Goal: Find specific page/section: Find specific page/section

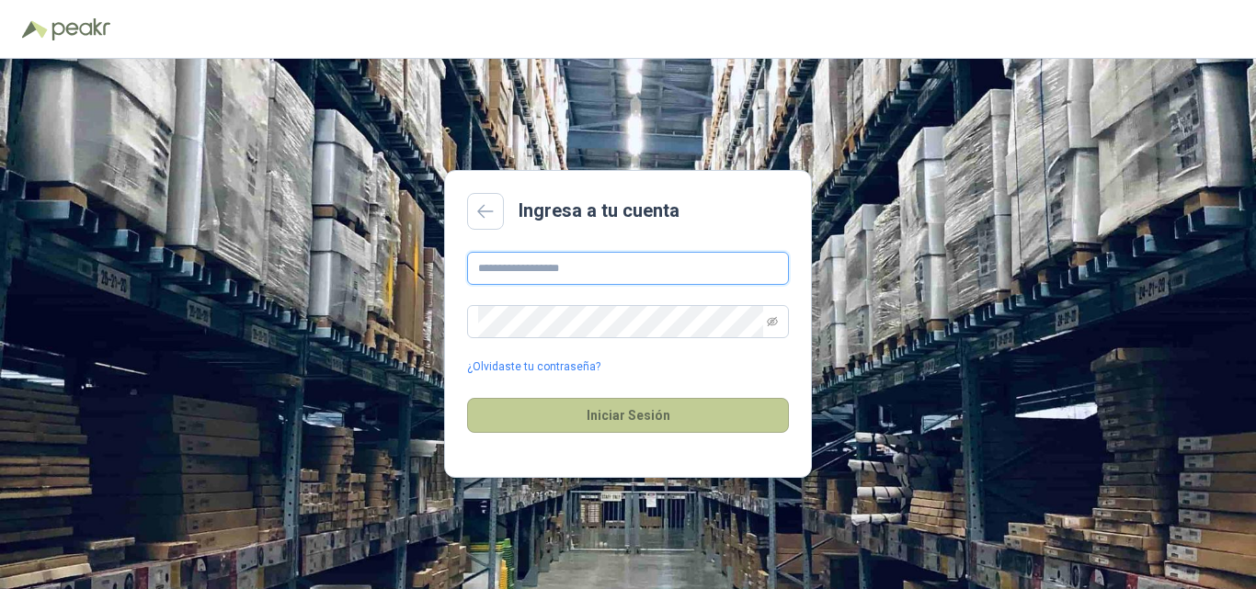
type input "**********"
click at [617, 417] on button "Iniciar Sesión" at bounding box center [628, 415] width 322 height 35
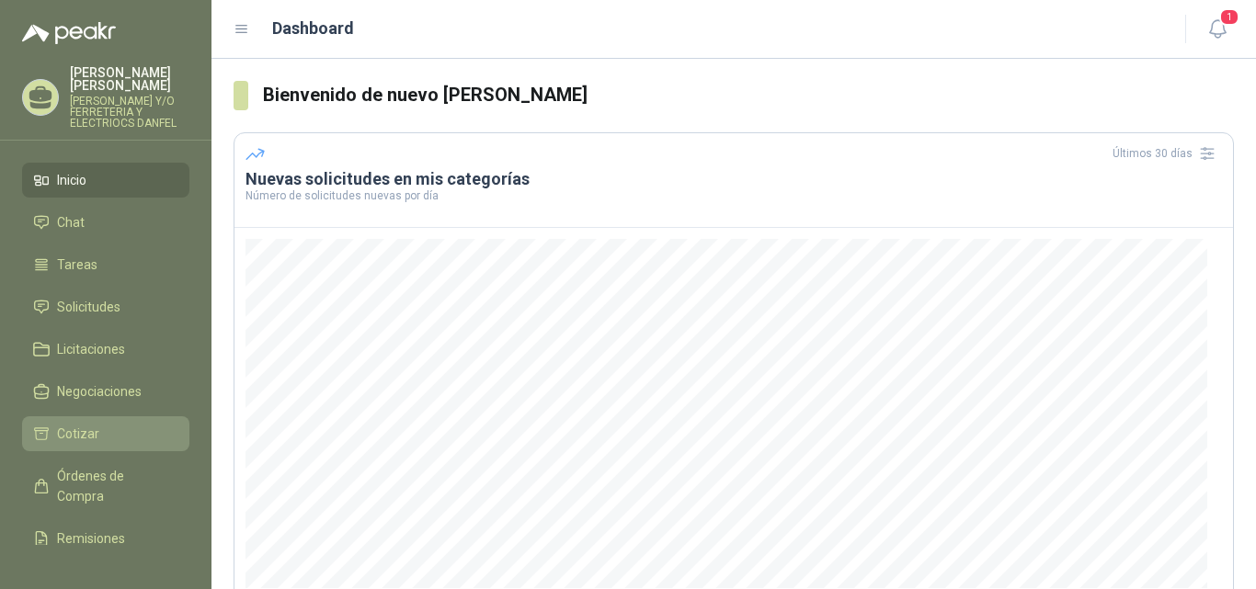
click at [107, 436] on li "Cotizar" at bounding box center [105, 434] width 145 height 20
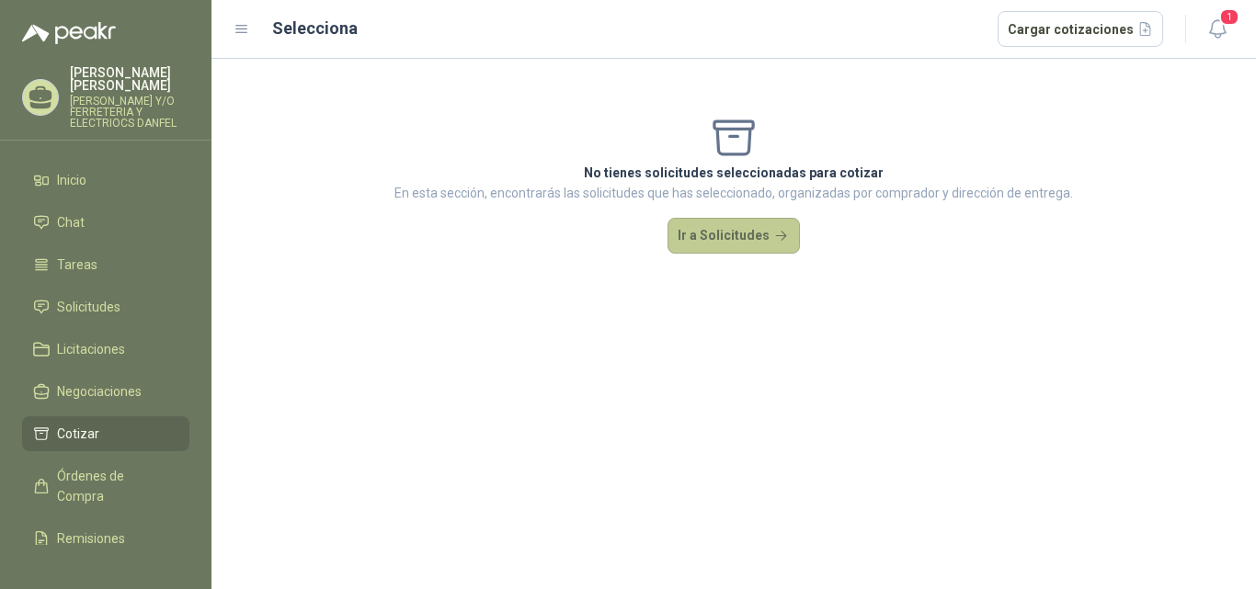
click at [716, 246] on button "Ir a Solicitudes" at bounding box center [734, 236] width 132 height 37
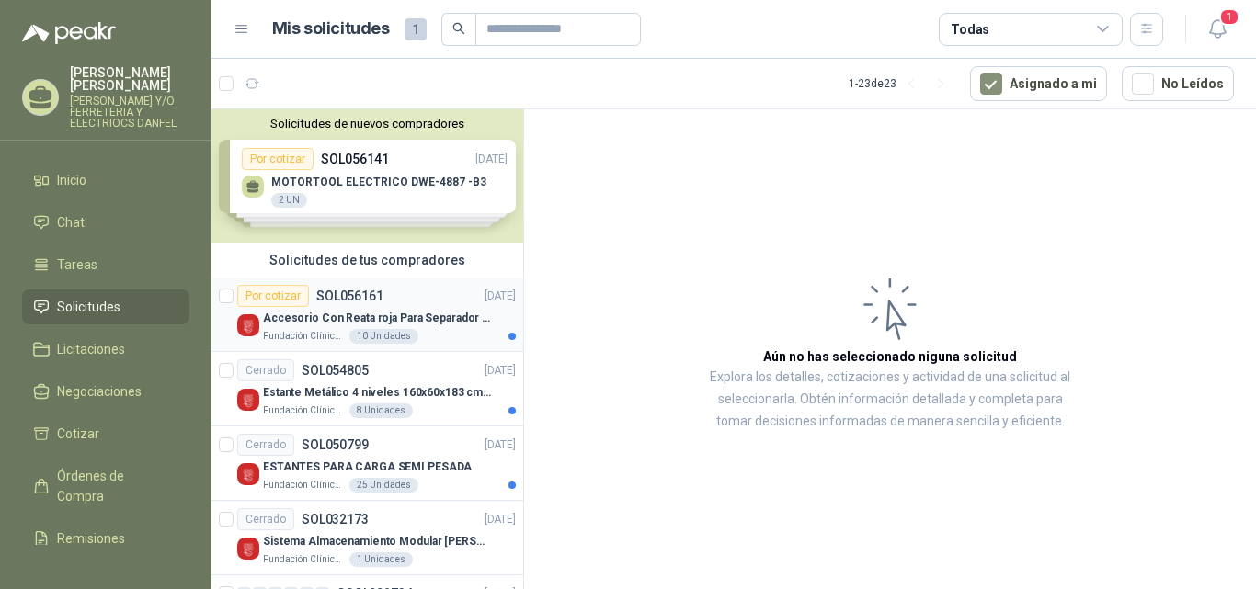
click at [447, 332] on div "Fundación Clínica Shaio 10 Unidades" at bounding box center [389, 336] width 253 height 15
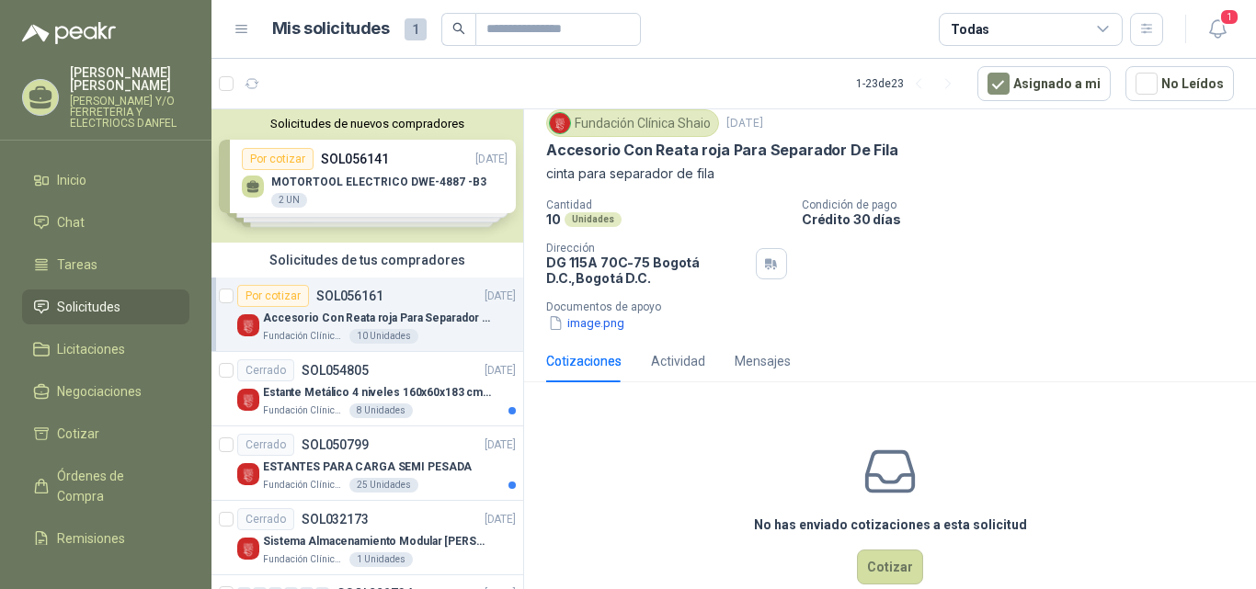
scroll to position [92, 0]
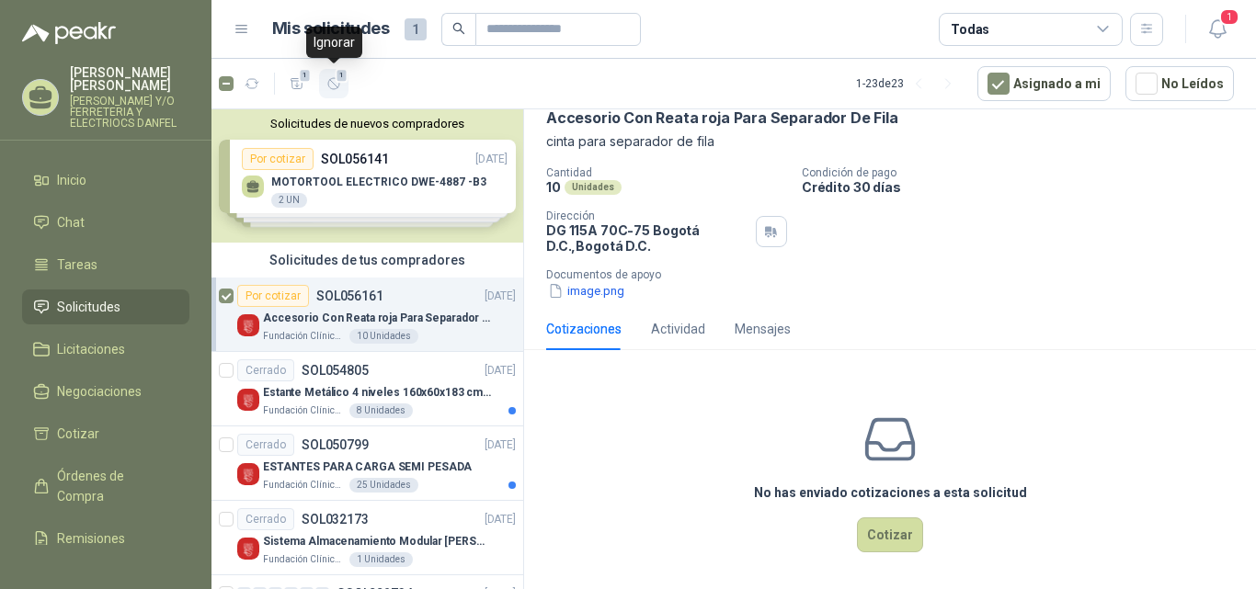
click at [339, 85] on icon "button" at bounding box center [333, 83] width 11 height 11
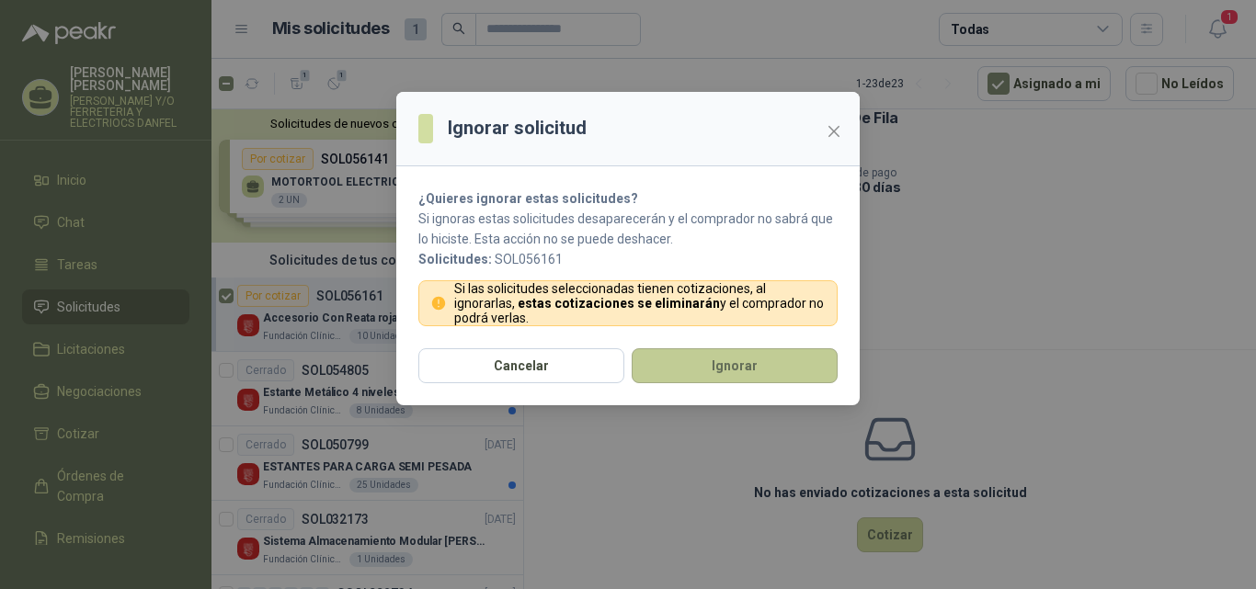
click at [741, 357] on button "Ignorar" at bounding box center [735, 365] width 206 height 35
